Goal: Task Accomplishment & Management: Complete application form

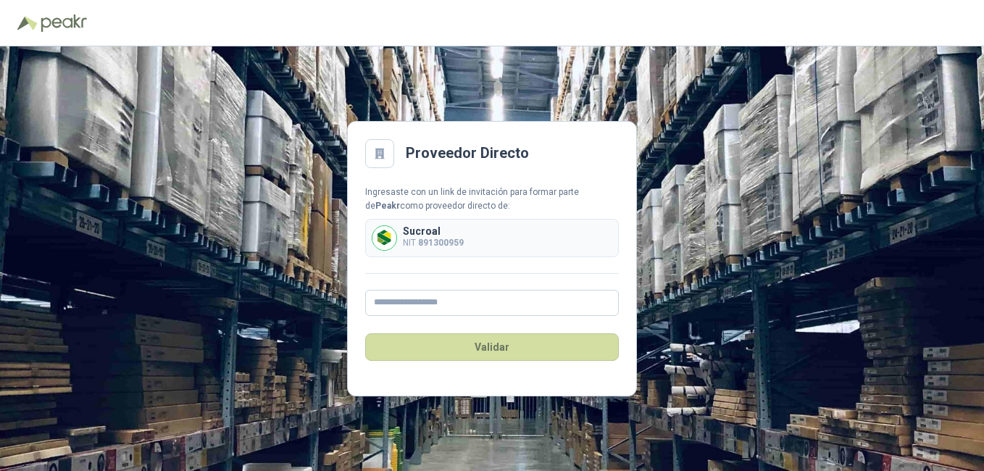
click at [453, 232] on p "Sucroal" at bounding box center [433, 231] width 61 height 10
click at [435, 303] on input "text" at bounding box center [491, 303] width 253 height 26
type input "**********"
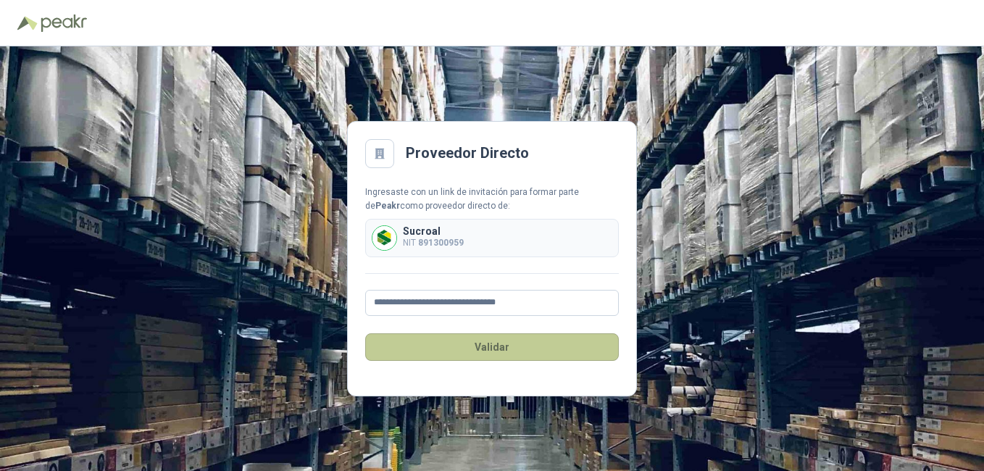
click at [491, 342] on button "Validar" at bounding box center [491, 347] width 253 height 28
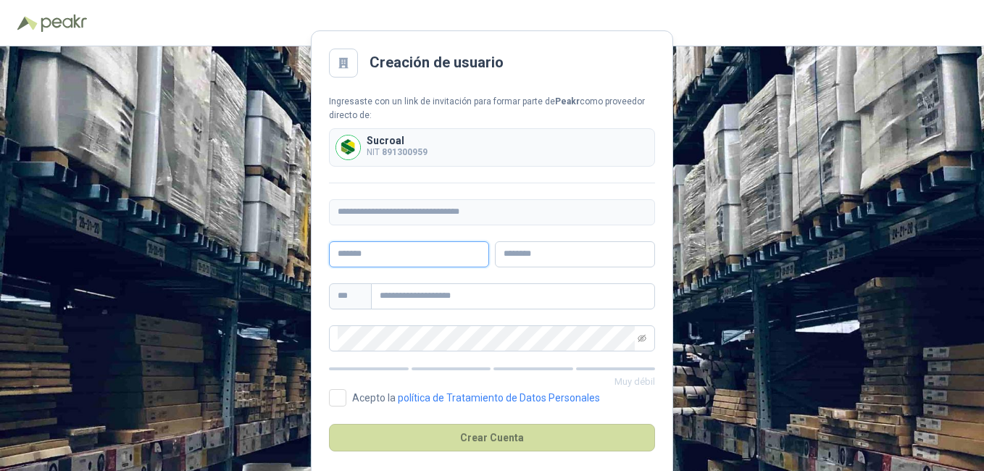
click at [429, 253] on input "text" at bounding box center [409, 254] width 160 height 26
type input "******"
click at [571, 251] on input "text" at bounding box center [575, 254] width 160 height 26
type input "*****"
click at [405, 291] on input "text" at bounding box center [513, 296] width 284 height 26
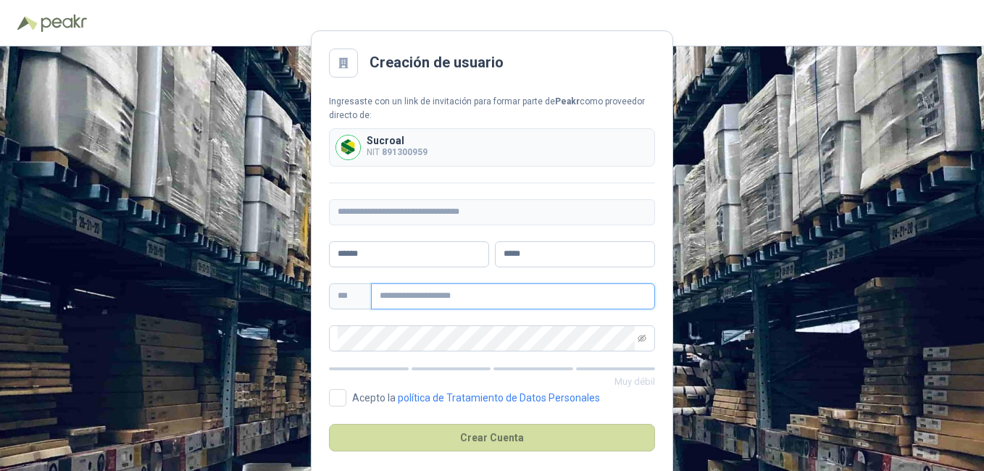
type input "**********"
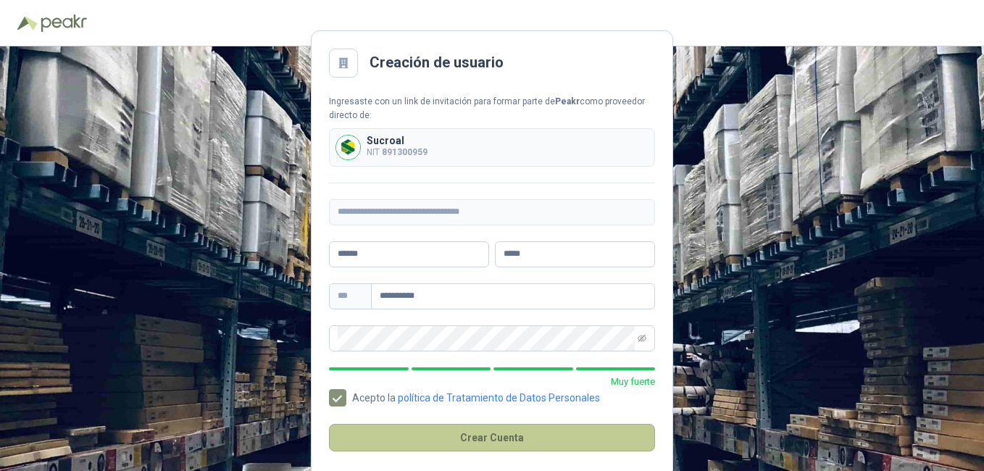
click at [541, 436] on button "Crear Cuenta" at bounding box center [492, 438] width 326 height 28
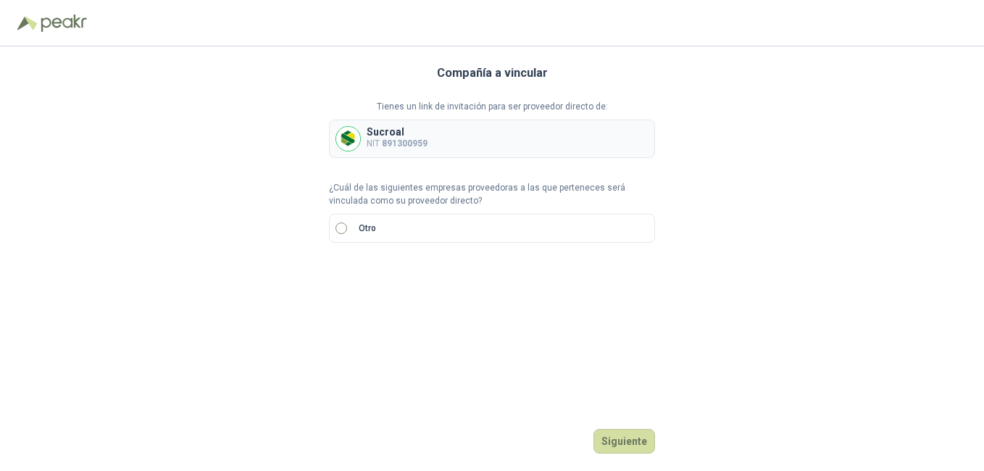
click at [391, 231] on label "Otro" at bounding box center [492, 228] width 326 height 29
click at [393, 232] on label "Otro" at bounding box center [492, 228] width 326 height 29
click at [437, 143] on div "Sucroal NIT 891300959" at bounding box center [492, 138] width 326 height 38
click at [391, 219] on label "Otro" at bounding box center [492, 228] width 326 height 29
click at [267, 273] on div "Compañía a vincular Tienes un link de invitación para ser proveedor directo de:…" at bounding box center [492, 258] width 984 height 424
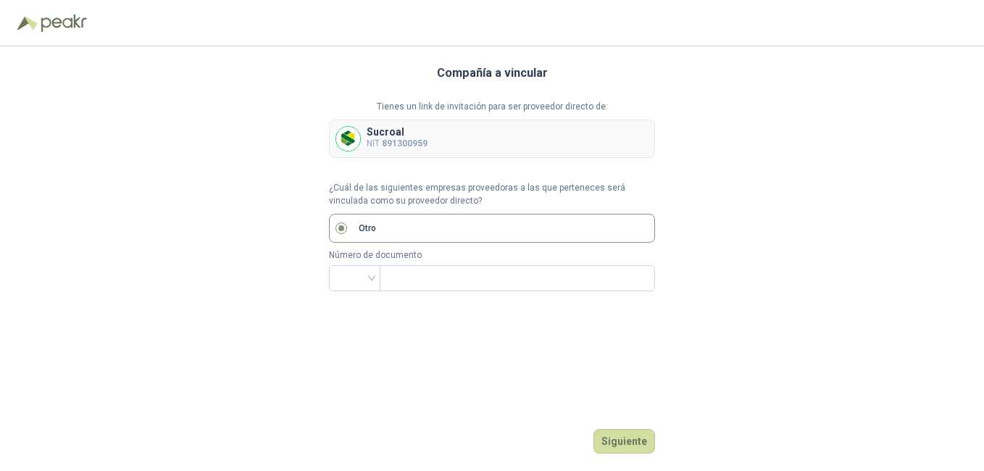
click at [348, 225] on label "Otro" at bounding box center [492, 228] width 326 height 29
click at [616, 438] on button "Siguiente" at bounding box center [624, 441] width 62 height 25
click at [300, 196] on div "Compañía a vincular Tienes un link de invitación para ser proveedor directo de:…" at bounding box center [492, 258] width 984 height 424
click at [366, 273] on input "search" at bounding box center [354, 277] width 34 height 22
click at [348, 311] on div "CC" at bounding box center [354, 309] width 28 height 16
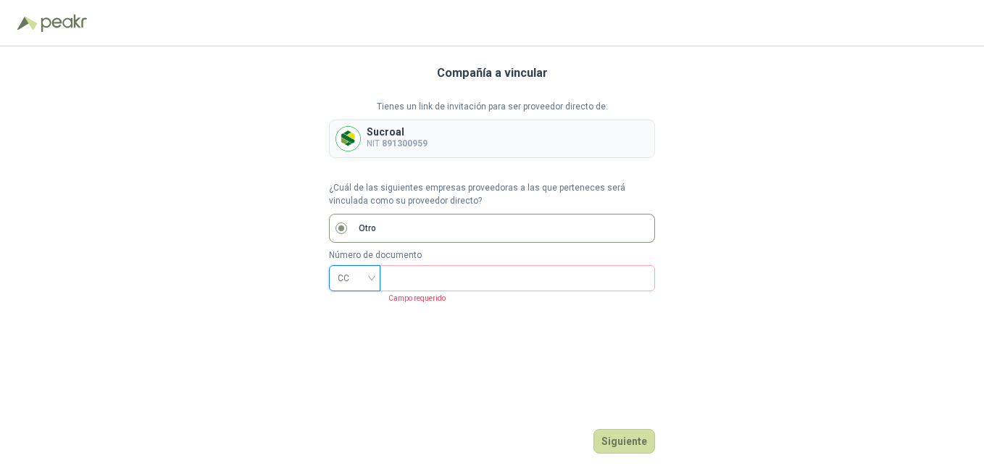
click at [372, 277] on div "CC" at bounding box center [354, 278] width 51 height 26
click at [355, 358] on div "NIT" at bounding box center [354, 355] width 28 height 16
click at [442, 277] on input "text" at bounding box center [515, 278] width 255 height 25
type input "*********"
click at [626, 438] on button "Siguiente" at bounding box center [624, 441] width 62 height 25
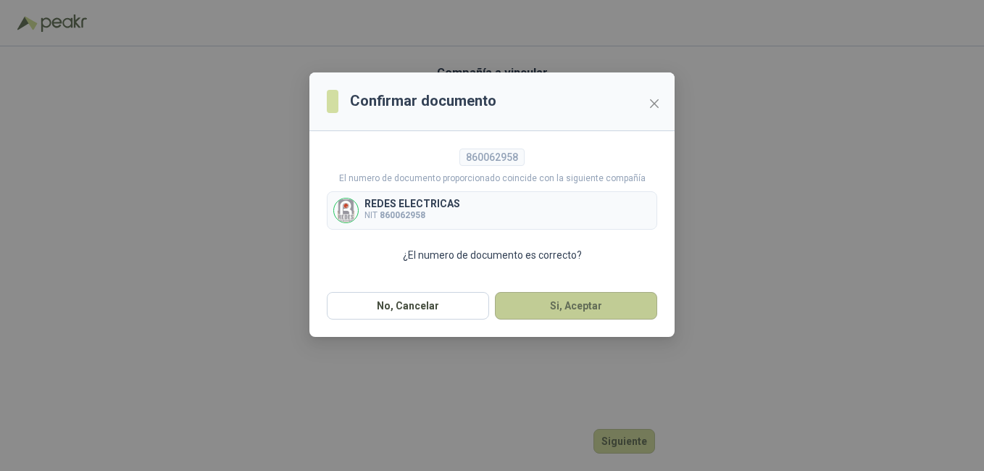
click at [584, 306] on button "Si, Aceptar" at bounding box center [576, 306] width 162 height 28
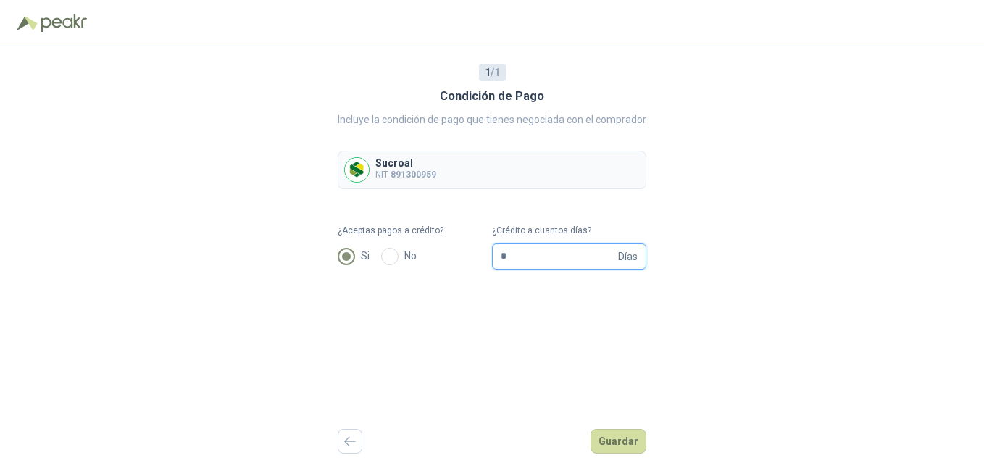
click at [572, 256] on input "*" at bounding box center [557, 256] width 114 height 25
type input "**"
click at [613, 444] on button "Guardar" at bounding box center [618, 441] width 56 height 25
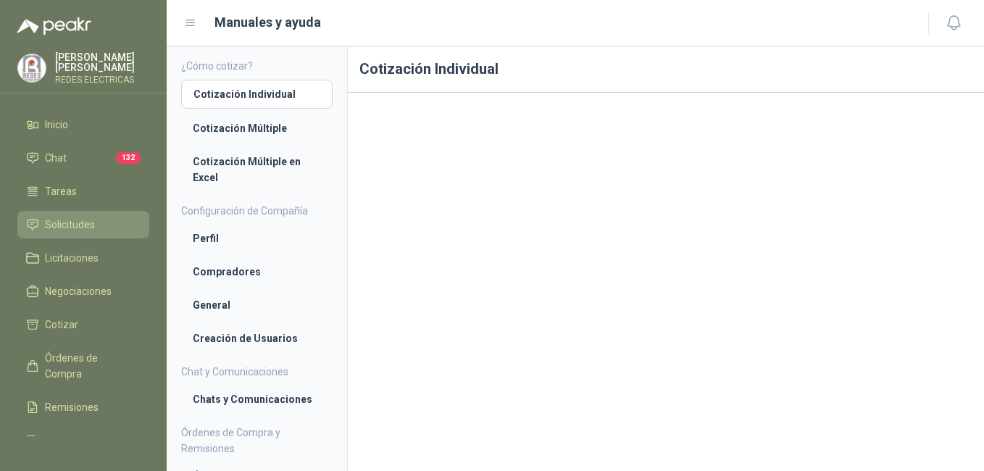
click at [79, 217] on span "Solicitudes" at bounding box center [70, 225] width 50 height 16
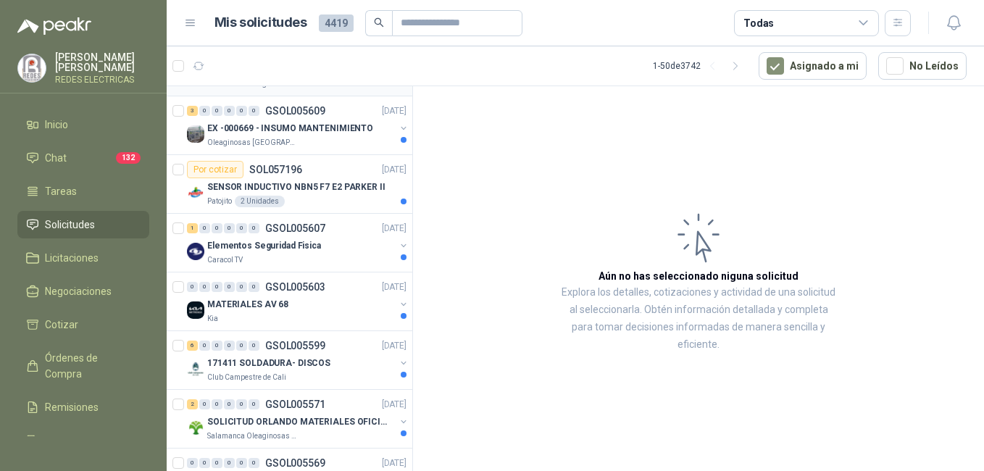
scroll to position [290, 0]
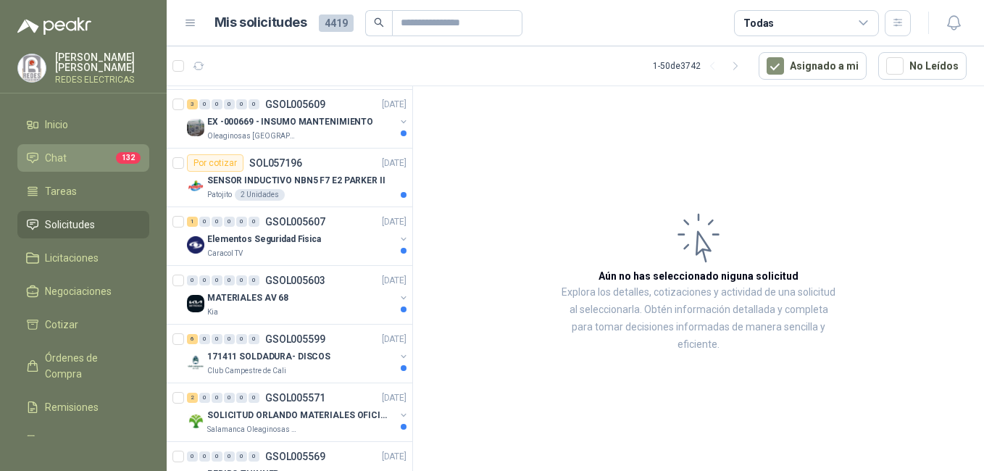
click at [77, 154] on li "Chat 132" at bounding box center [83, 158] width 114 height 16
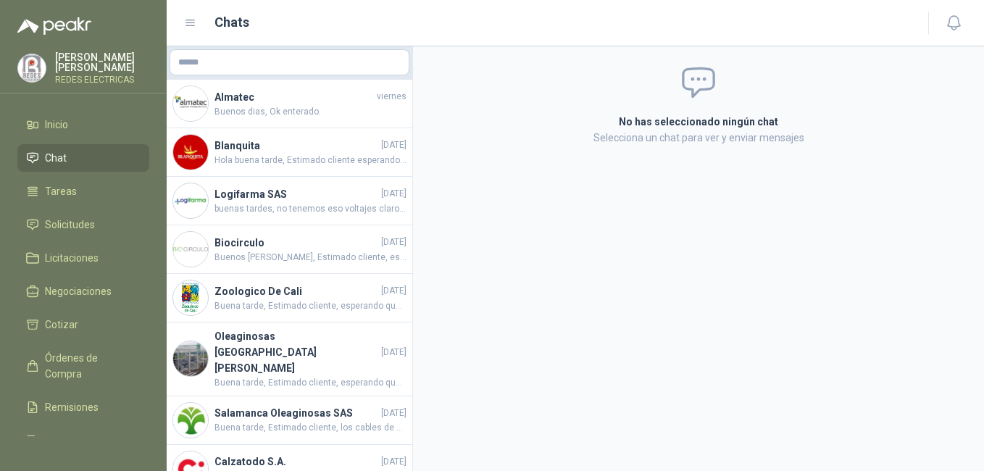
click at [94, 67] on div "[PERSON_NAME] REDES ELECTRICAS" at bounding box center [102, 68] width 94 height 32
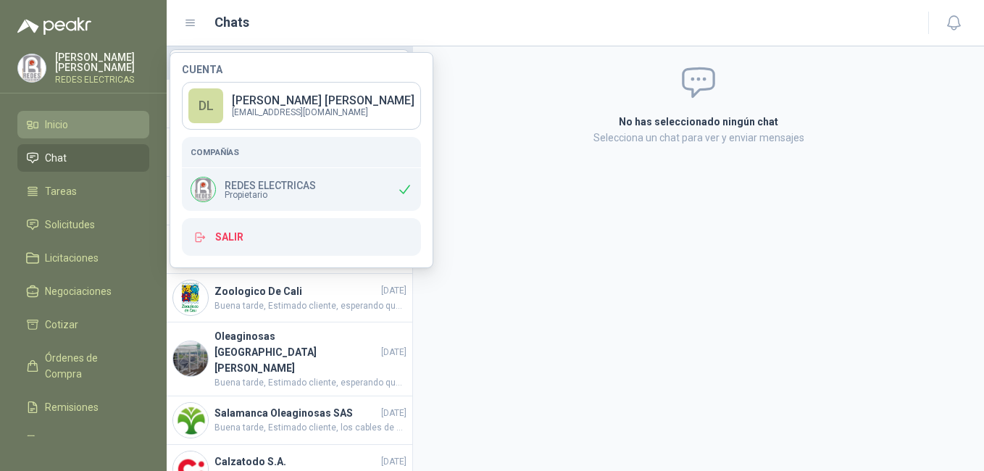
click at [52, 122] on span "Inicio" at bounding box center [56, 125] width 23 height 16
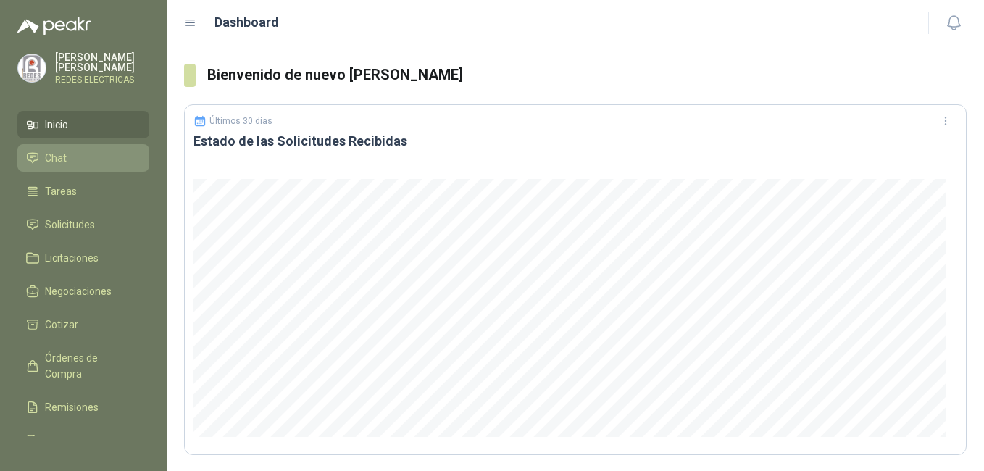
click at [53, 151] on span "Chat" at bounding box center [56, 158] width 22 height 16
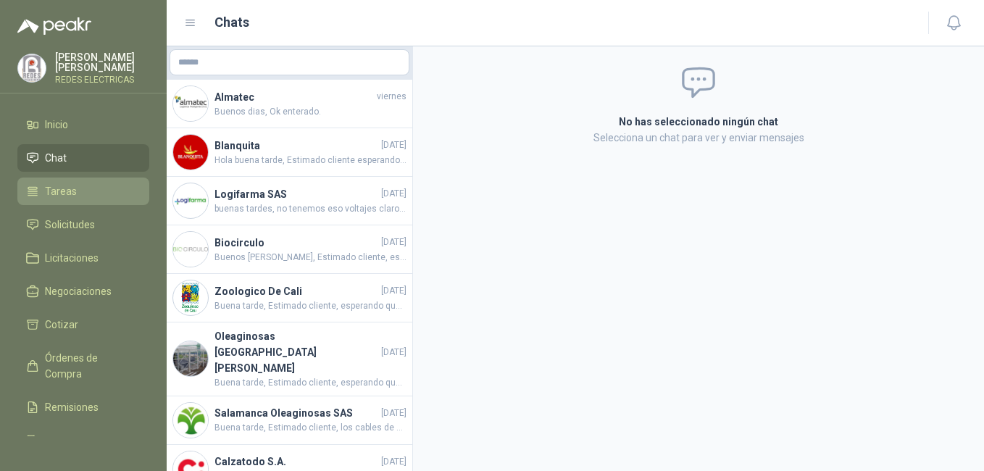
click at [60, 185] on span "Tareas" at bounding box center [61, 191] width 32 height 16
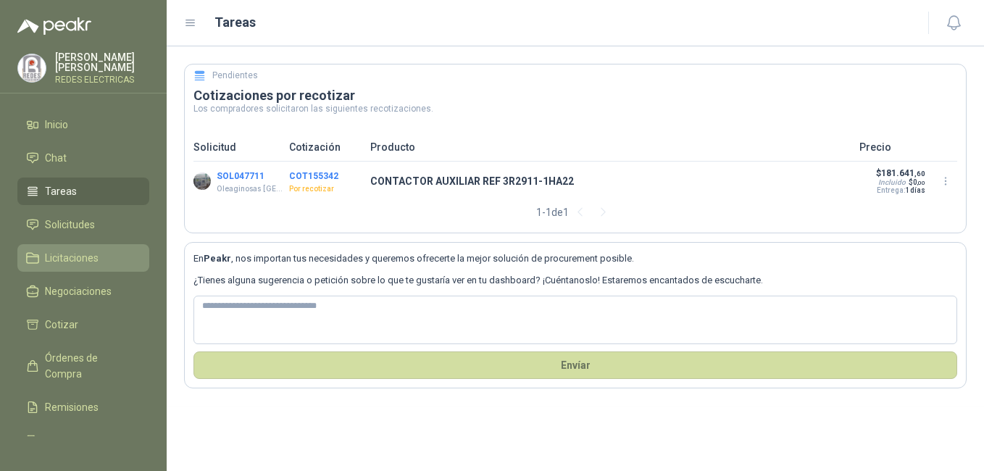
click at [75, 253] on span "Licitaciones" at bounding box center [72, 258] width 54 height 16
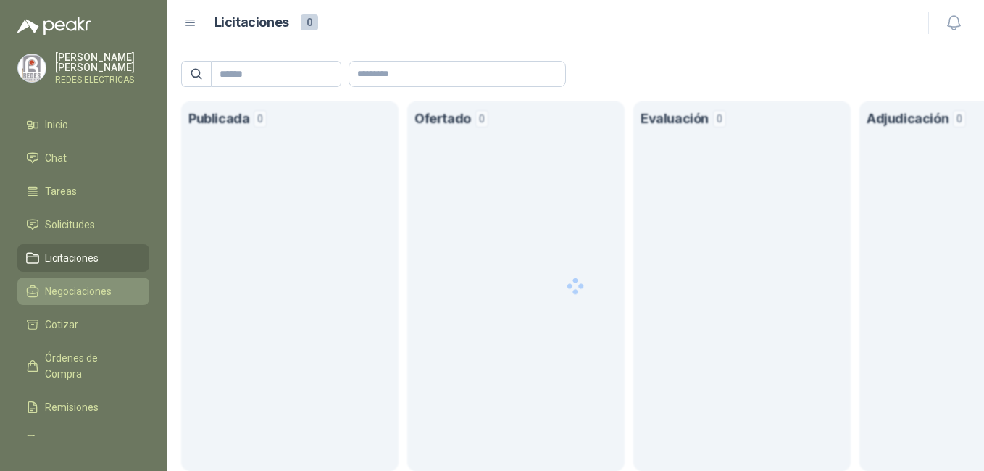
scroll to position [70, 0]
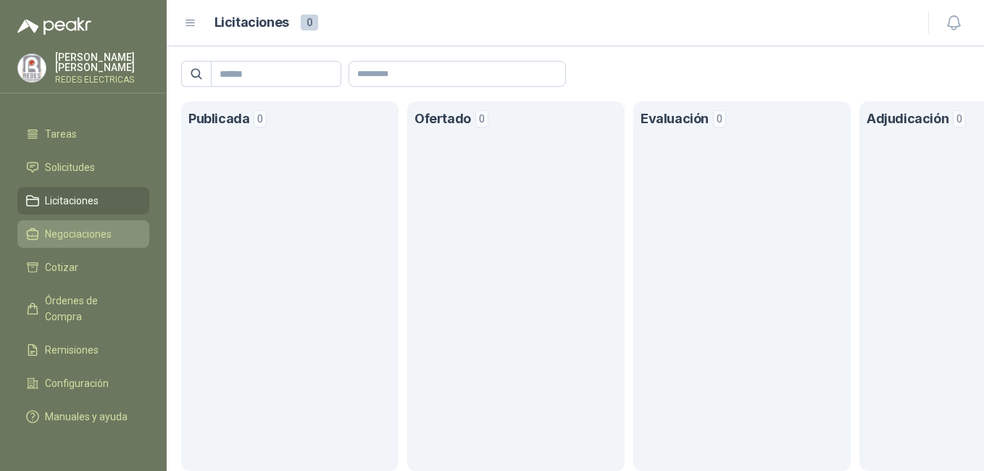
click at [102, 226] on span "Negociaciones" at bounding box center [78, 234] width 67 height 16
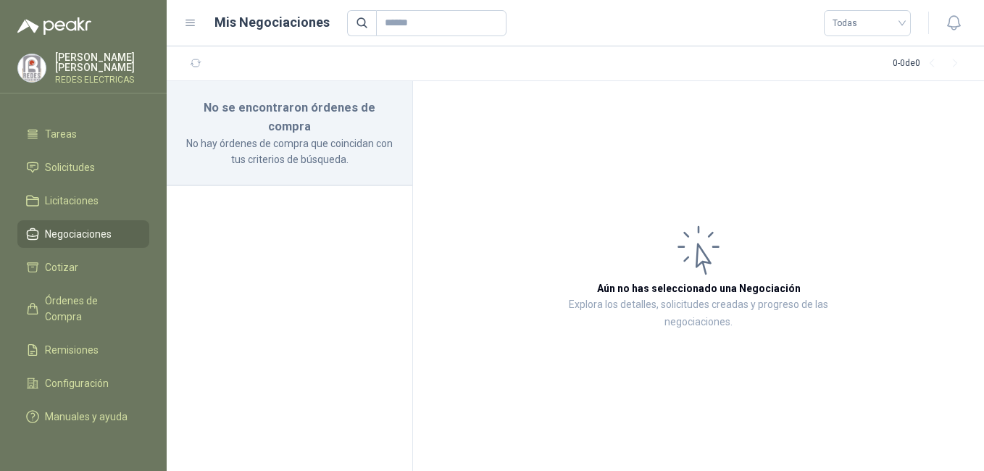
click at [63, 23] on img at bounding box center [54, 25] width 74 height 17
click at [80, 60] on p "[PERSON_NAME]" at bounding box center [102, 62] width 94 height 20
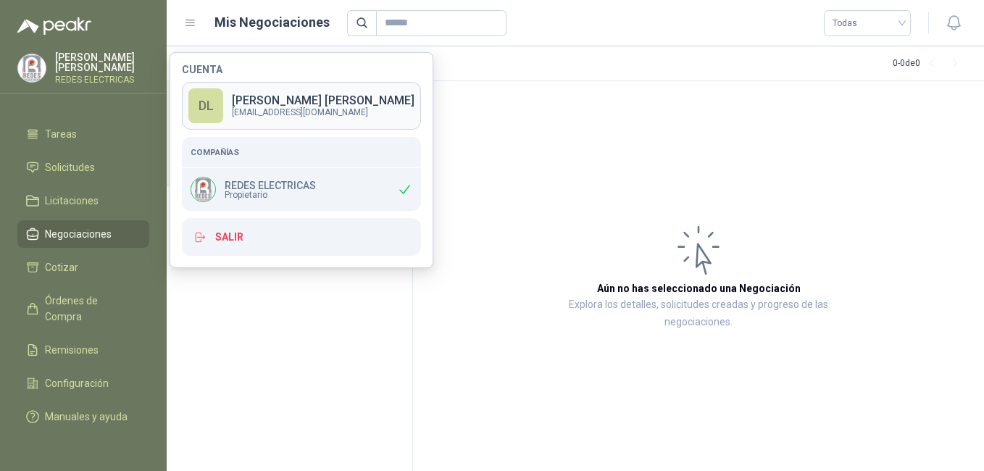
click at [211, 108] on div "DL" at bounding box center [205, 105] width 35 height 35
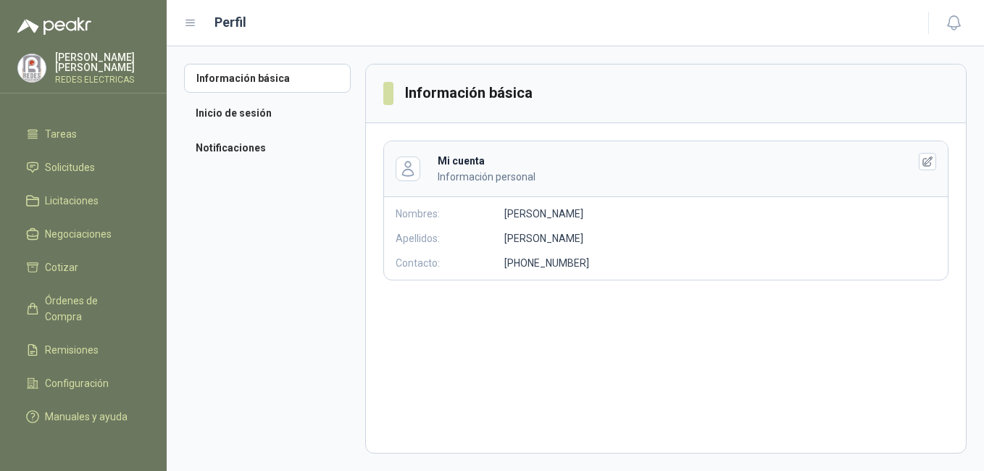
click at [93, 75] on p "REDES ELECTRICAS" at bounding box center [102, 79] width 94 height 9
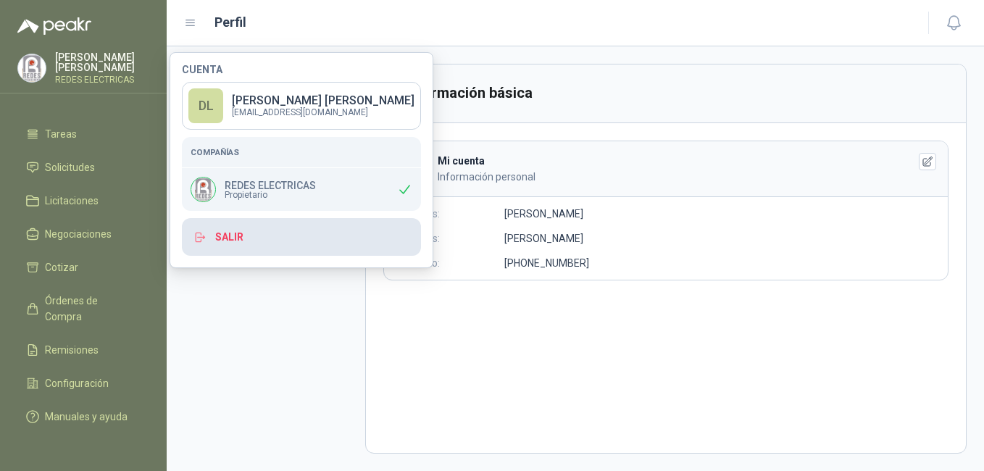
click at [279, 243] on button "Salir" at bounding box center [301, 237] width 239 height 38
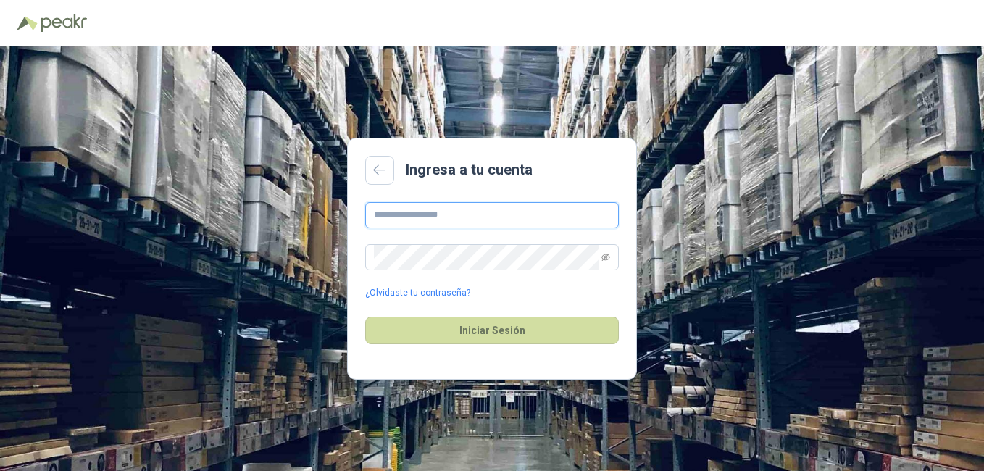
click at [443, 220] on input "text" at bounding box center [491, 215] width 253 height 26
type input "**********"
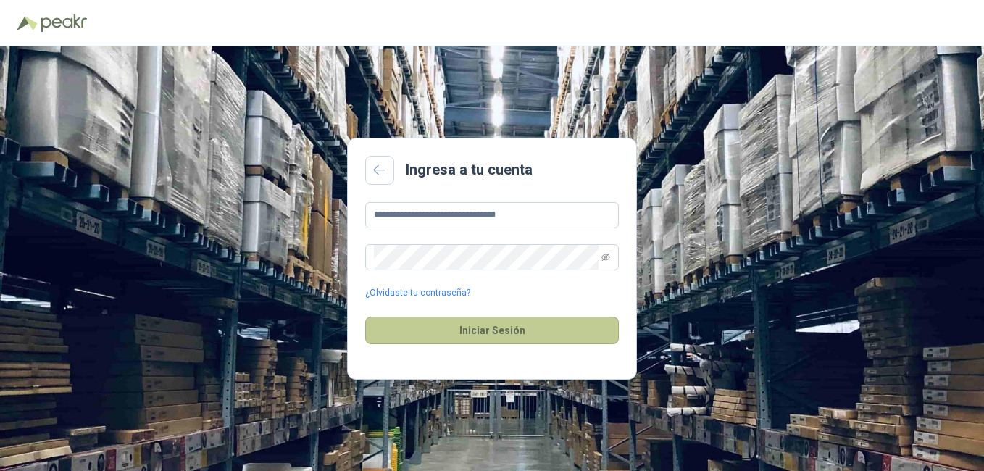
click at [471, 324] on button "Iniciar Sesión" at bounding box center [491, 330] width 253 height 28
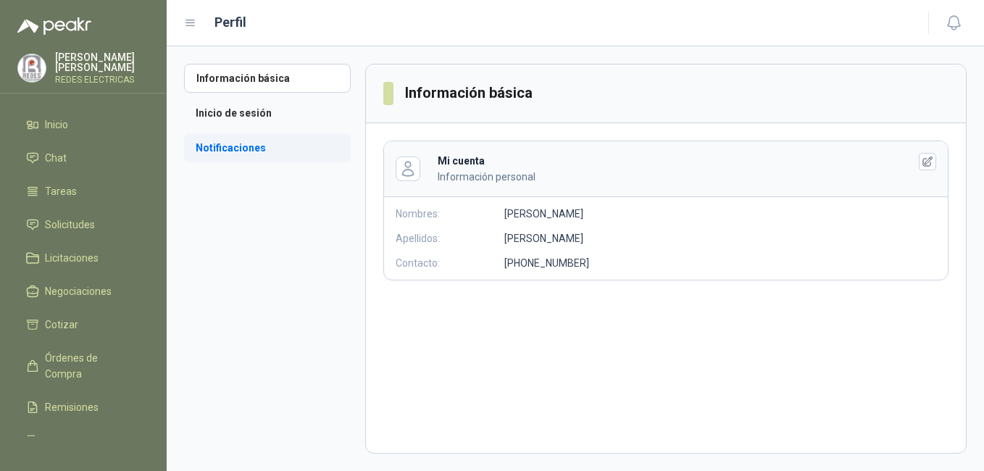
click at [239, 151] on li "Notificaciones" at bounding box center [267, 147] width 167 height 29
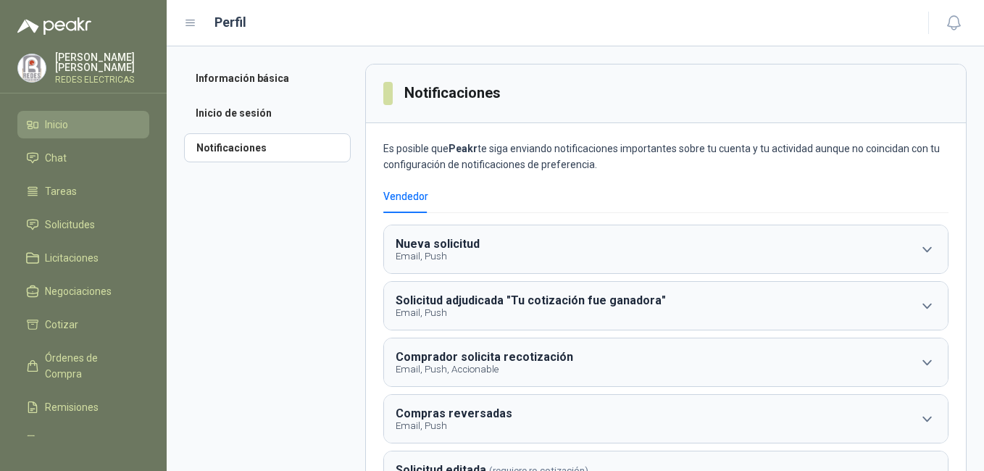
click at [61, 117] on span "Inicio" at bounding box center [56, 125] width 23 height 16
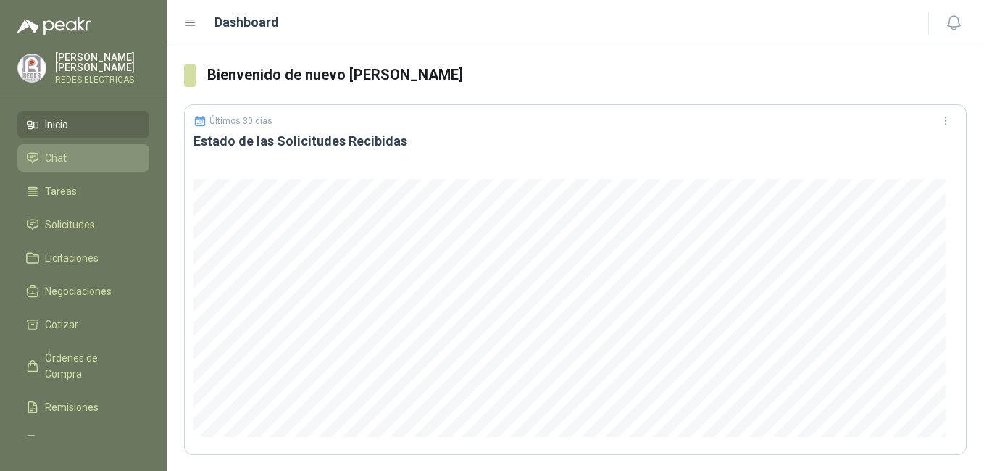
click at [61, 154] on span "Chat" at bounding box center [56, 158] width 22 height 16
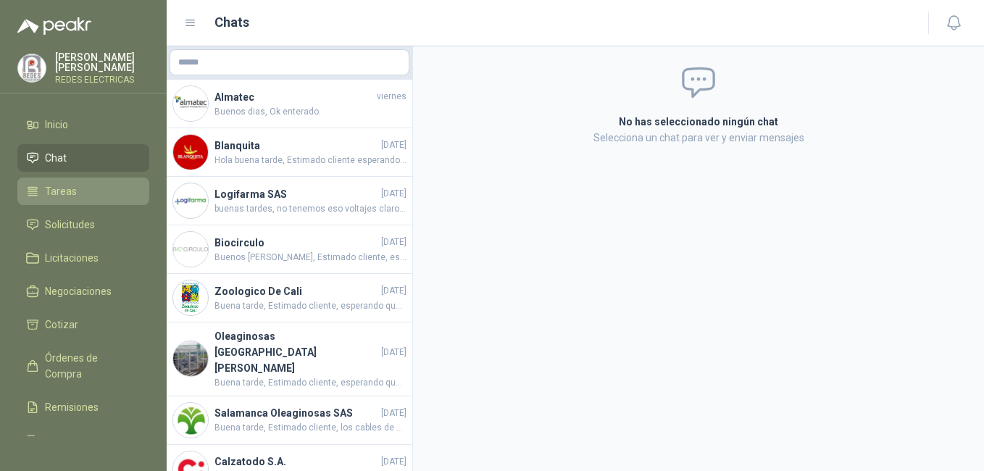
click at [62, 189] on span "Tareas" at bounding box center [61, 191] width 32 height 16
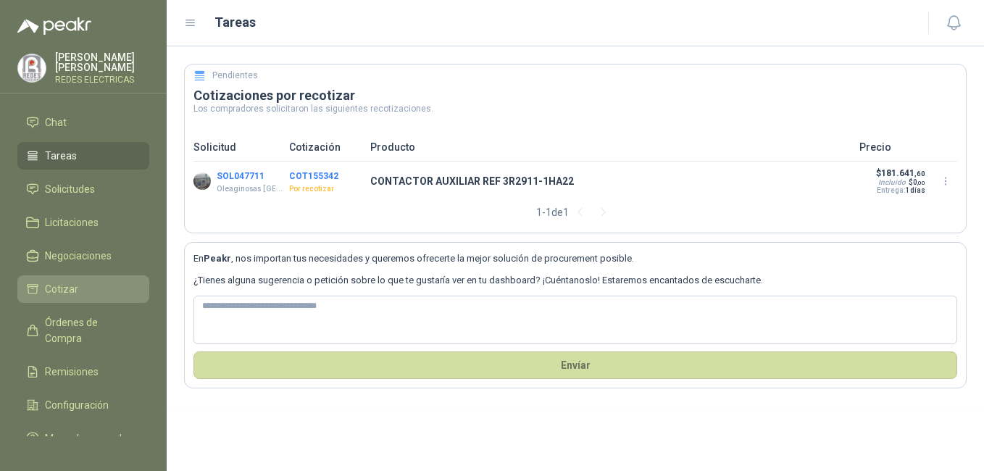
scroll to position [70, 0]
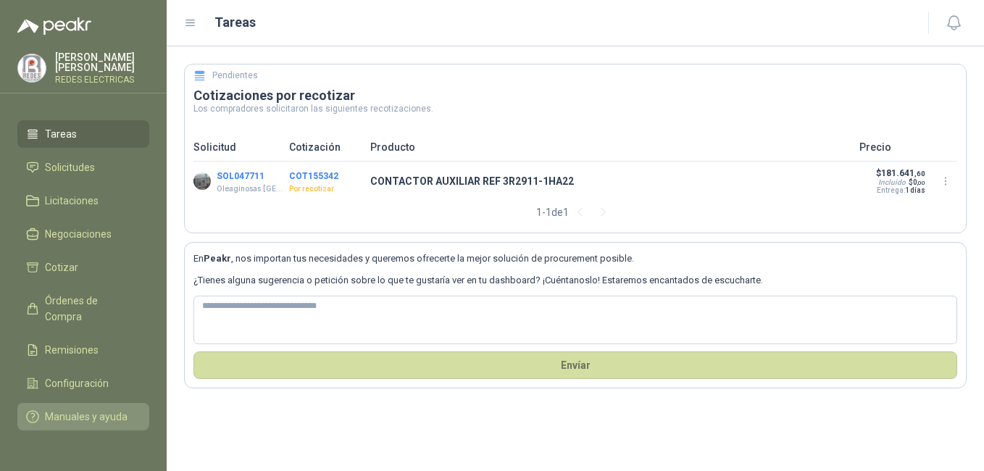
click at [84, 408] on span "Manuales y ayuda" at bounding box center [86, 416] width 83 height 16
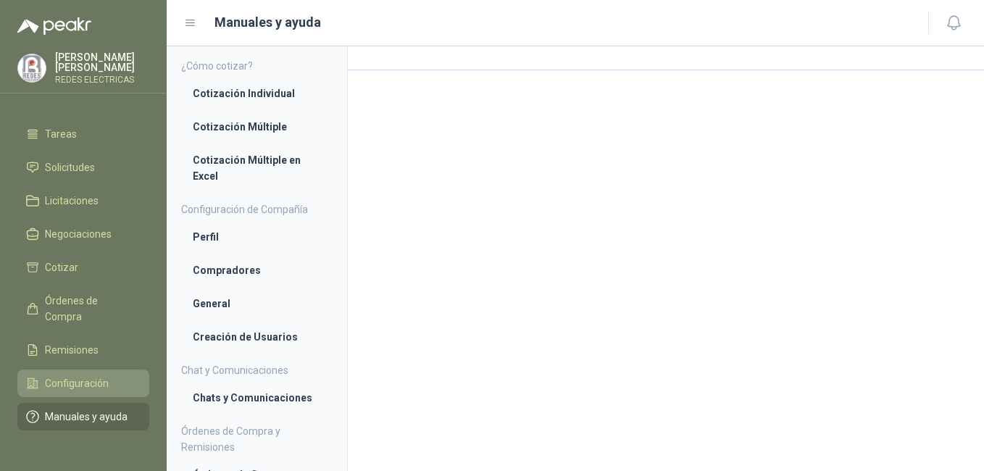
click at [95, 375] on span "Configuración" at bounding box center [77, 383] width 64 height 16
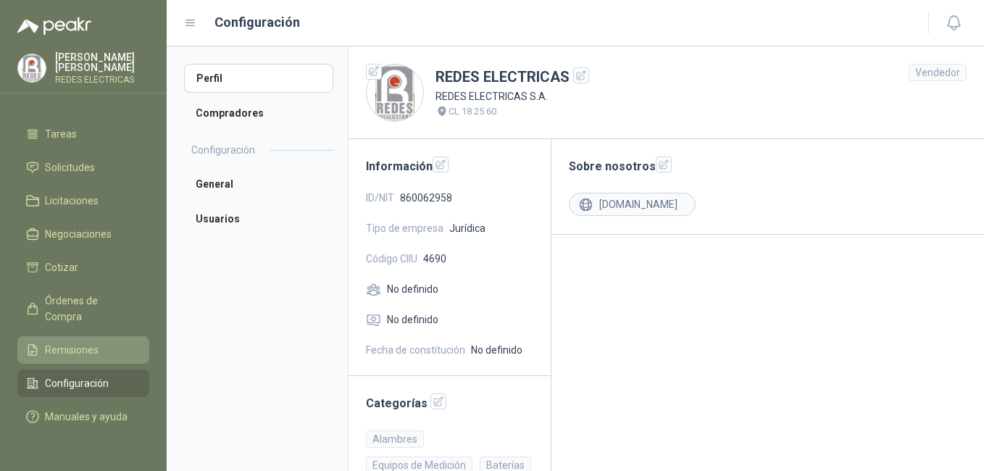
click at [68, 342] on span "Remisiones" at bounding box center [72, 350] width 54 height 16
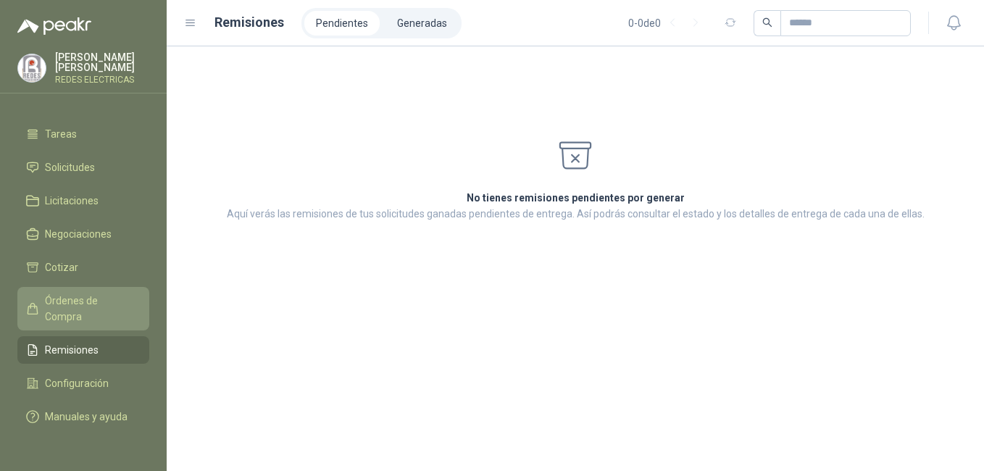
click at [78, 298] on span "Órdenes de Compra" at bounding box center [90, 309] width 91 height 32
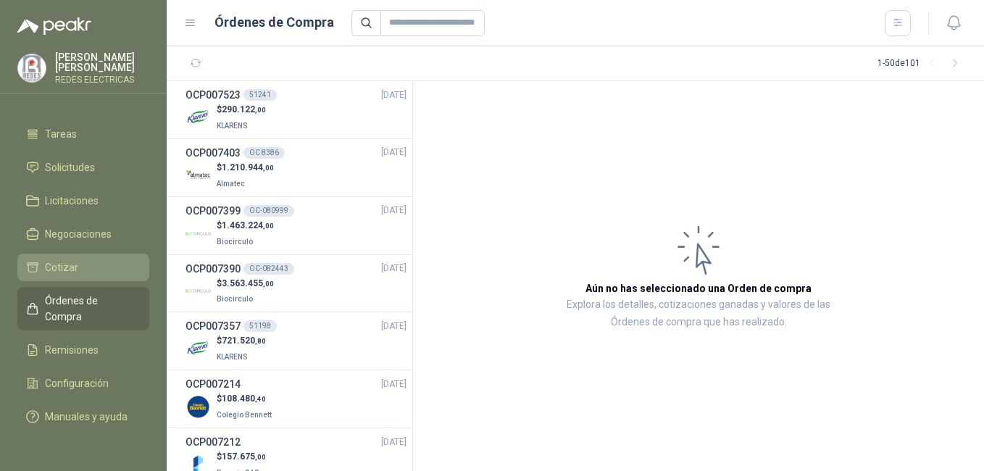
click at [83, 259] on li "Cotizar" at bounding box center [83, 267] width 114 height 16
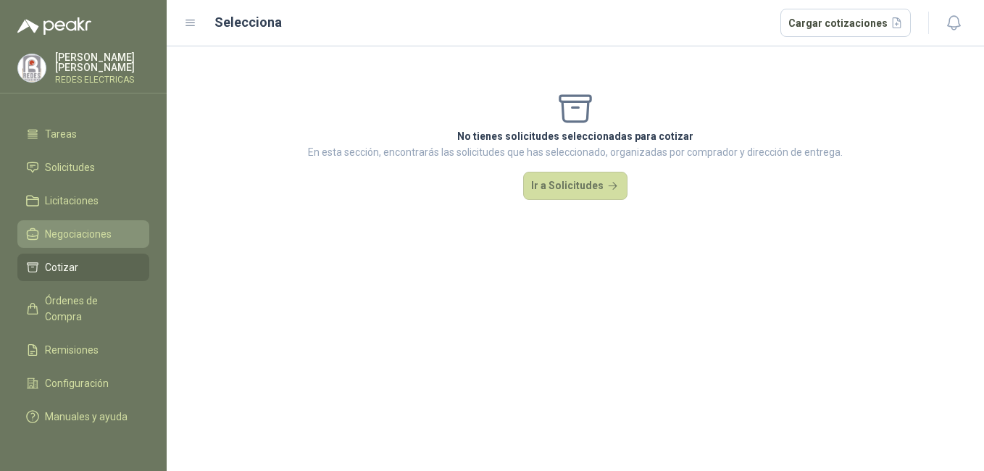
click at [95, 226] on span "Negociaciones" at bounding box center [78, 234] width 67 height 16
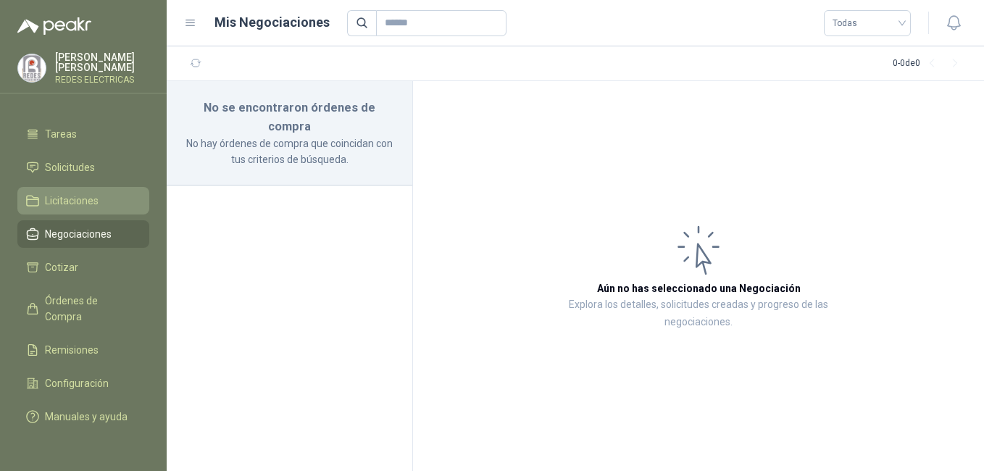
click at [93, 193] on span "Licitaciones" at bounding box center [72, 201] width 54 height 16
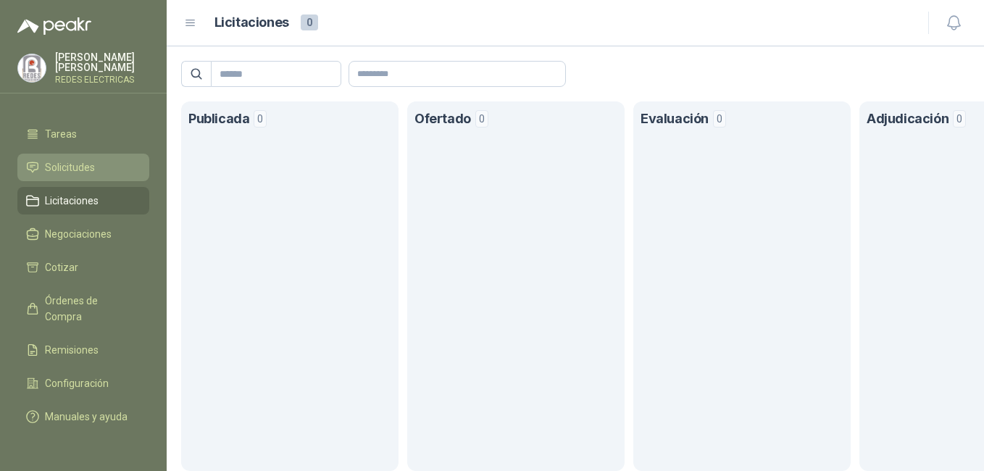
click at [85, 159] on span "Solicitudes" at bounding box center [70, 167] width 50 height 16
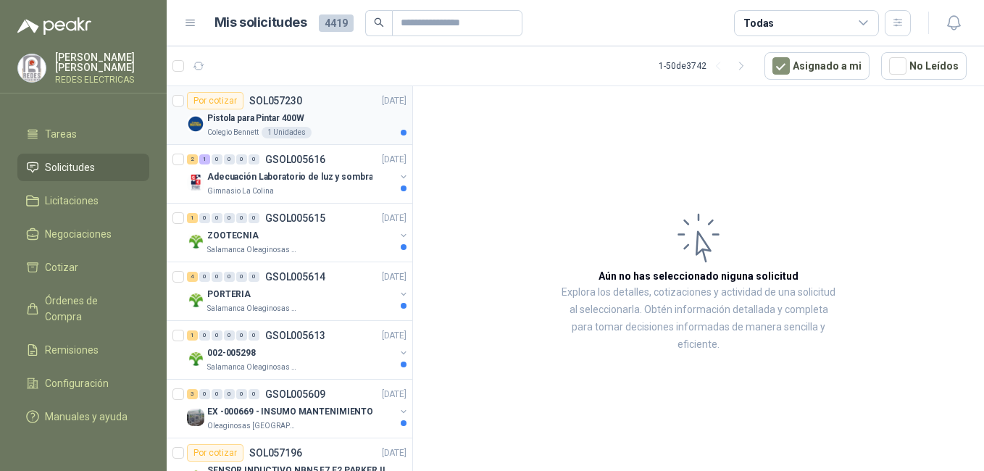
click at [256, 114] on p "Pistola para Pintar 400W" at bounding box center [255, 119] width 97 height 14
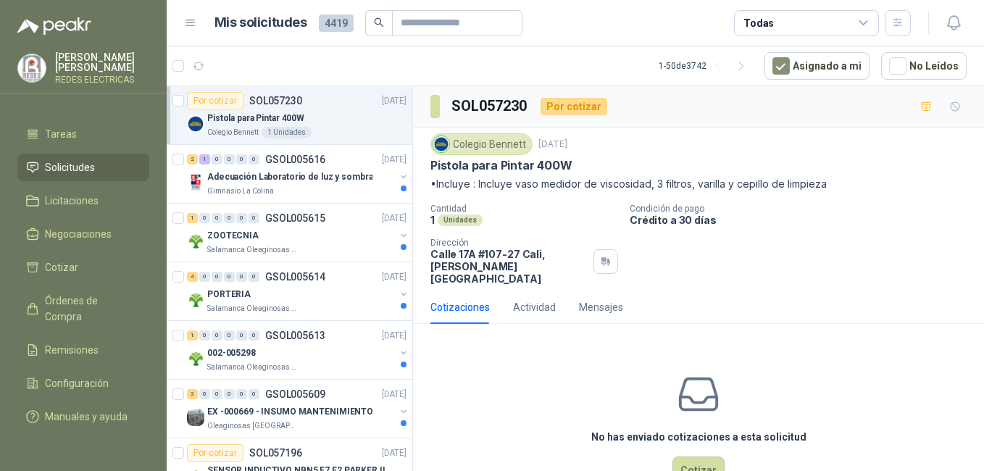
click at [122, 67] on div "[PERSON_NAME] REDES ELECTRICAS" at bounding box center [102, 68] width 94 height 32
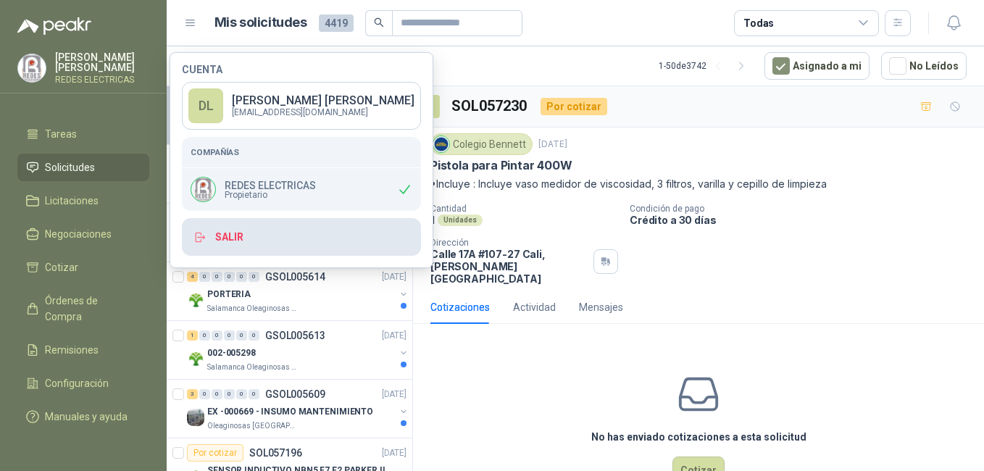
click at [253, 238] on button "Salir" at bounding box center [301, 237] width 239 height 38
